Goal: Task Accomplishment & Management: Manage account settings

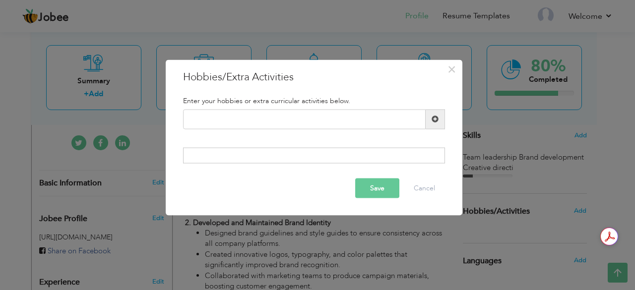
click at [280, 122] on input "text" at bounding box center [304, 119] width 243 height 20
type input "Traval"
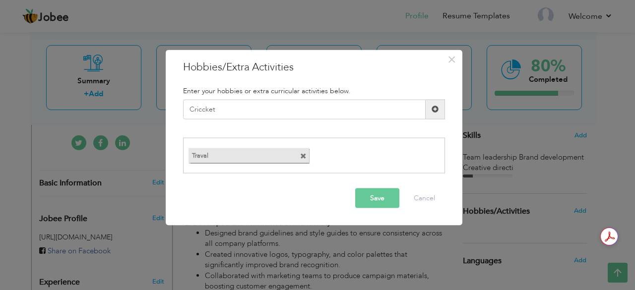
click at [301, 153] on span at bounding box center [303, 156] width 6 height 6
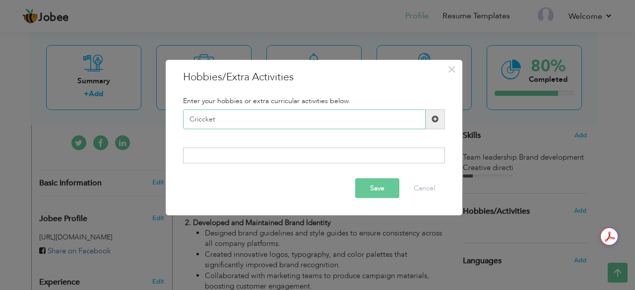
drag, startPoint x: 219, startPoint y: 119, endPoint x: 175, endPoint y: 127, distance: 45.0
click at [176, 127] on div "Criccket" at bounding box center [314, 119] width 277 height 20
click at [179, 129] on div "Criccket" at bounding box center [314, 119] width 277 height 20
click at [227, 119] on input "Criccket" at bounding box center [304, 119] width 243 height 20
paste input "Travel cricket Ca"
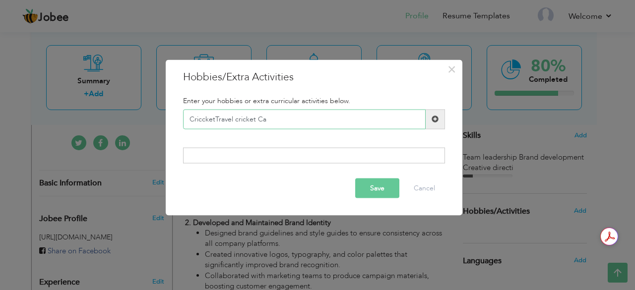
click at [255, 124] on input "CriccketTravel cricket Ca" at bounding box center [304, 119] width 243 height 20
type input "C"
paste input "Travel cricket Car Fitnes"
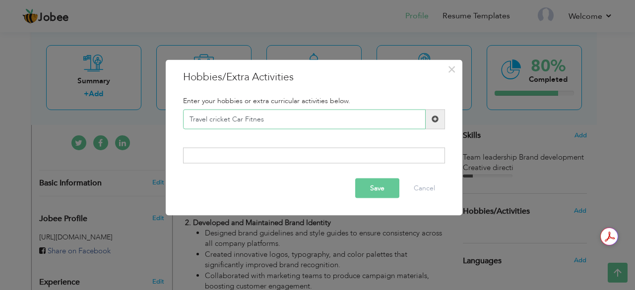
type input "Travel cricket Car Fitnes"
click at [390, 193] on button "Save" at bounding box center [377, 189] width 44 height 20
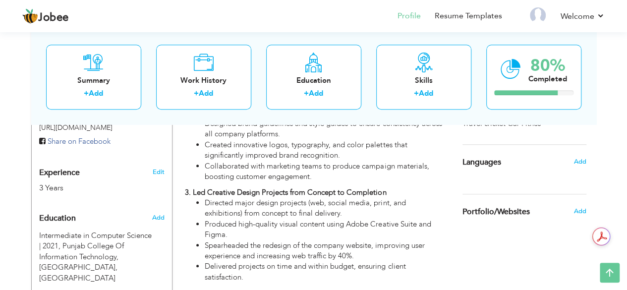
scroll to position [367, 0]
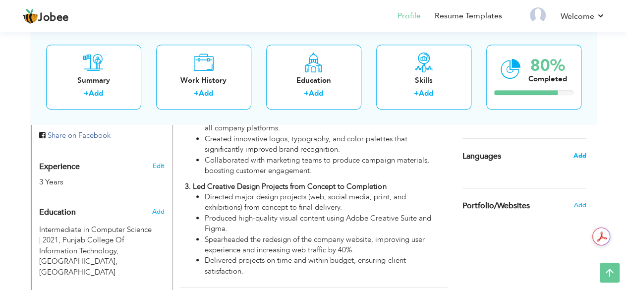
click at [576, 151] on span "Add" at bounding box center [579, 155] width 13 height 9
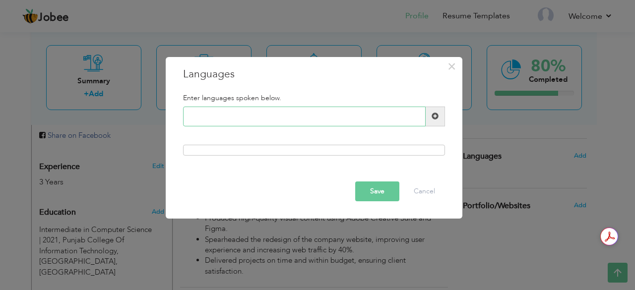
click at [209, 124] on input "text" at bounding box center [304, 117] width 243 height 20
type input "G"
type input "English"
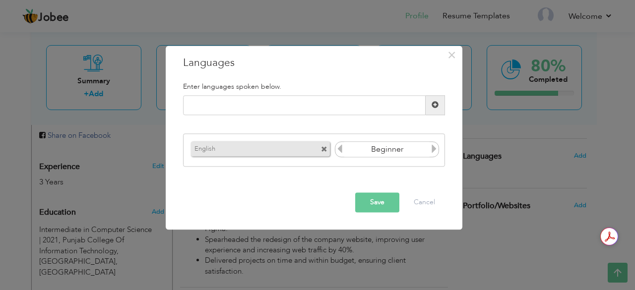
drag, startPoint x: 436, startPoint y: 142, endPoint x: 431, endPoint y: 151, distance: 10.2
click at [431, 151] on div "Beginner" at bounding box center [387, 150] width 105 height 16
click at [431, 151] on icon at bounding box center [434, 149] width 9 height 9
click at [344, 115] on input "text" at bounding box center [304, 105] width 243 height 20
type input "Urdu"
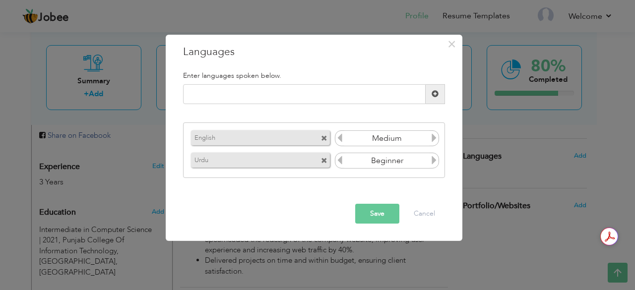
click at [433, 163] on icon at bounding box center [434, 160] width 9 height 9
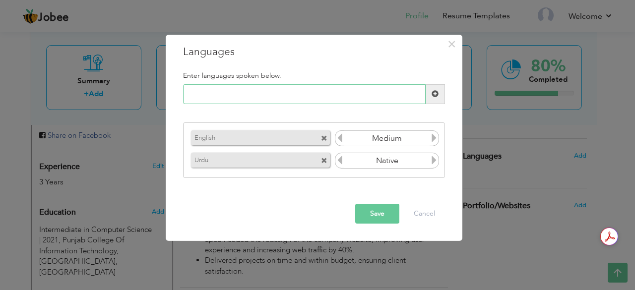
click at [342, 92] on input "text" at bounding box center [304, 94] width 243 height 20
type input "German"
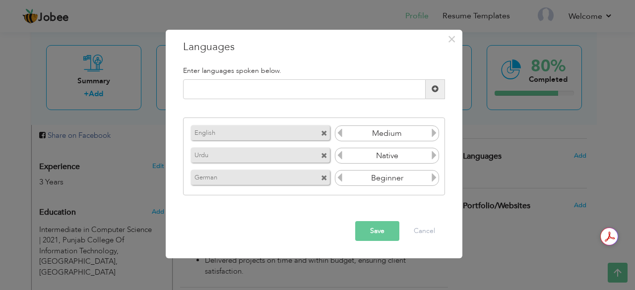
click at [436, 177] on icon at bounding box center [434, 177] width 9 height 9
click at [375, 234] on button "Save" at bounding box center [377, 231] width 44 height 20
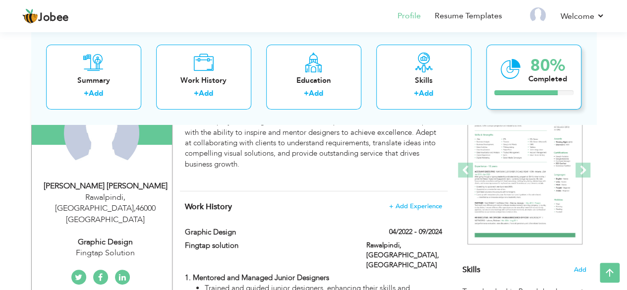
scroll to position [117, 0]
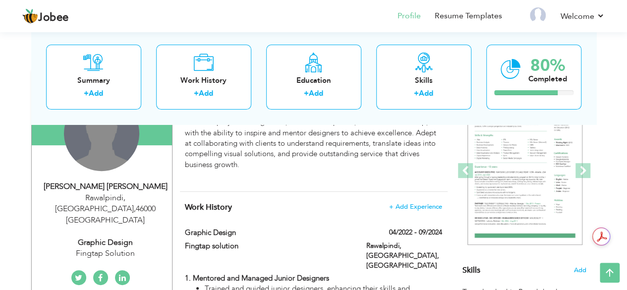
click at [99, 153] on div "Change Remove" at bounding box center [101, 133] width 75 height 75
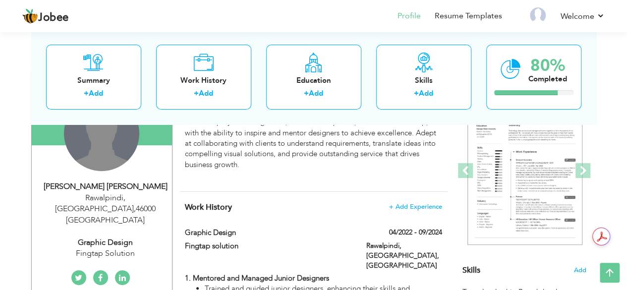
click at [99, 153] on div "Change Remove" at bounding box center [101, 133] width 75 height 75
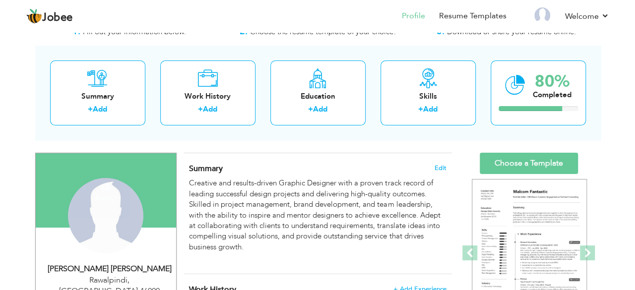
scroll to position [35, 0]
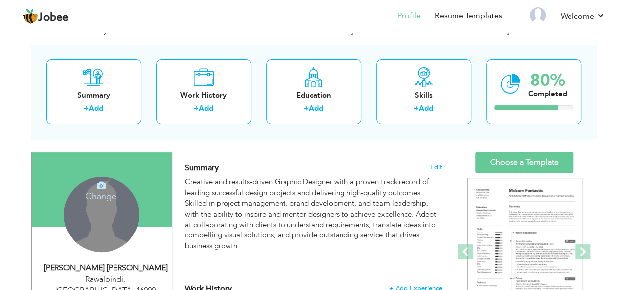
click at [100, 196] on h4 "Change" at bounding box center [100, 190] width 71 height 24
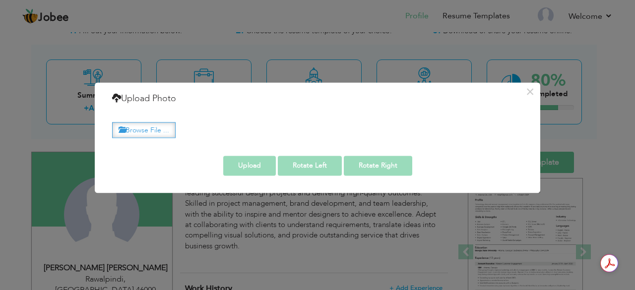
click at [150, 133] on div "× Upload Photo Browse File ... Adjust Photo Preview Upload Rotate Left" at bounding box center [317, 137] width 445 height 111
click at [150, 133] on label "Browse File ..." at bounding box center [143, 130] width 63 height 15
click at [0, 0] on input "Browse File ..." at bounding box center [0, 0] width 0 height 0
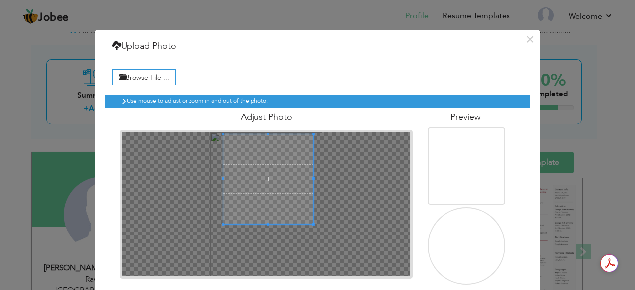
click at [255, 164] on span at bounding box center [268, 179] width 90 height 90
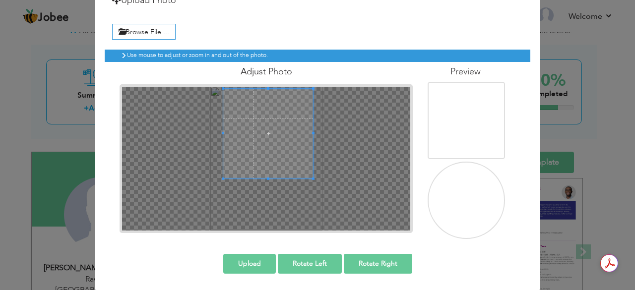
click at [365, 259] on button "Rotate Right" at bounding box center [378, 264] width 68 height 20
click at [312, 267] on button "Rotate Left" at bounding box center [310, 264] width 64 height 20
click at [259, 260] on button "Upload" at bounding box center [249, 264] width 53 height 20
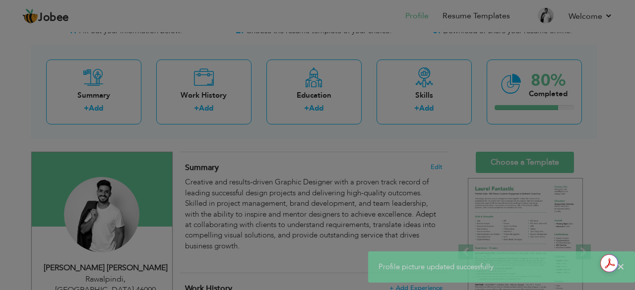
scroll to position [0, 0]
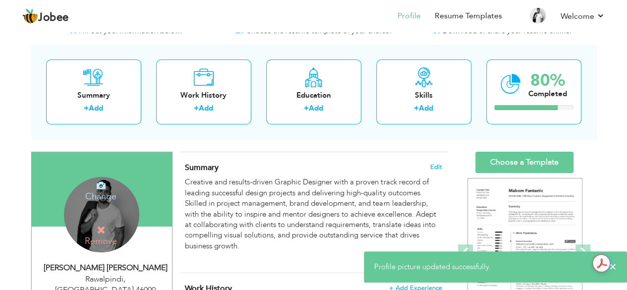
click at [101, 187] on icon at bounding box center [101, 185] width 9 height 9
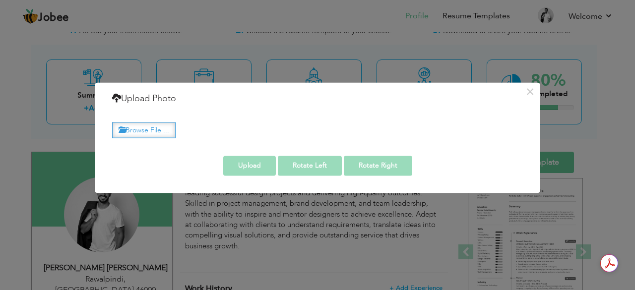
click at [153, 129] on label "Browse File ..." at bounding box center [143, 130] width 63 height 15
click at [0, 0] on input "Browse File ..." at bounding box center [0, 0] width 0 height 0
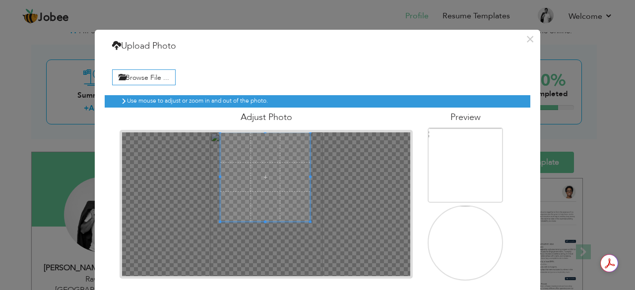
click at [275, 160] on span at bounding box center [265, 177] width 90 height 90
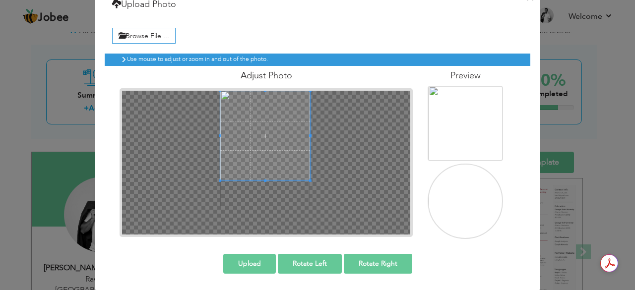
click at [251, 265] on button "Upload" at bounding box center [249, 264] width 53 height 20
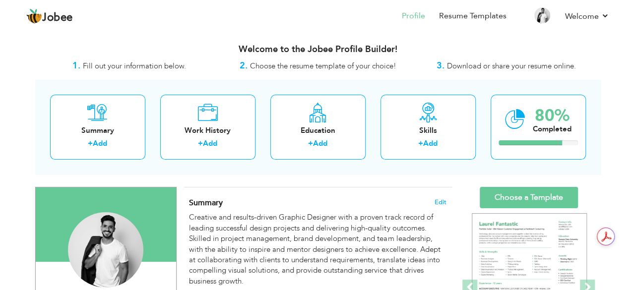
scroll to position [483, 0]
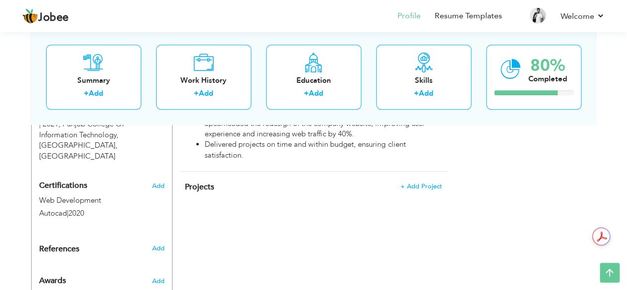
click at [154, 244] on div "References Add" at bounding box center [102, 251] width 140 height 15
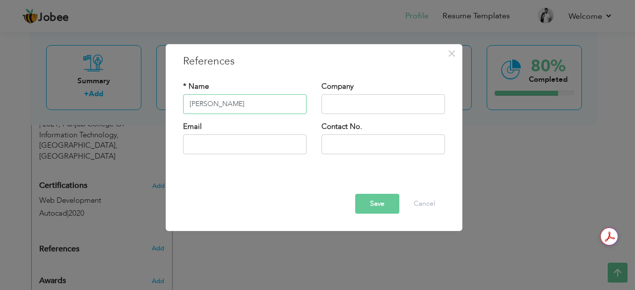
type input "[PERSON_NAME]"
click at [353, 102] on input "text" at bounding box center [383, 104] width 124 height 20
type input "Netwaresolution"
click at [239, 148] on input "text" at bounding box center [245, 144] width 124 height 20
